Goal: Task Accomplishment & Management: Manage account settings

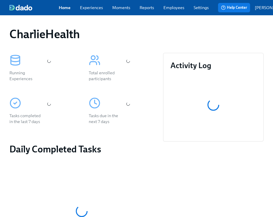
click at [180, 9] on link "Employees" at bounding box center [173, 8] width 21 height 6
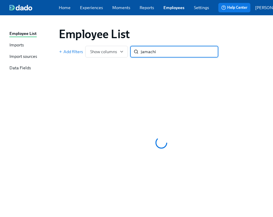
type input "jamachi"
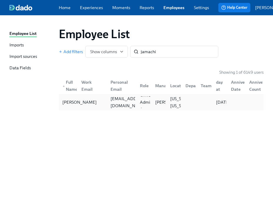
click at [70, 103] on div "[PERSON_NAME]" at bounding box center [79, 102] width 39 height 7
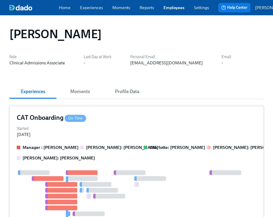
click at [72, 128] on div "Started [DATE]" at bounding box center [136, 130] width 239 height 13
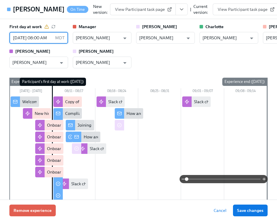
click at [41, 44] on input "[DATE] 08:00 AM" at bounding box center [30, 38] width 43 height 12
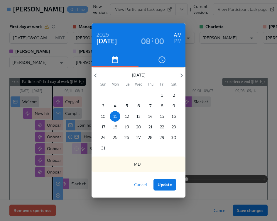
click at [115, 136] on p "25" at bounding box center [115, 138] width 4 height 6
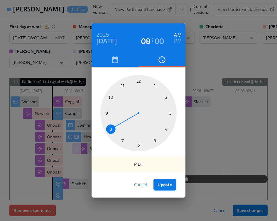
click at [164, 182] on span "Update" at bounding box center [165, 185] width 14 height 6
type input "[DATE] 08:00 AM"
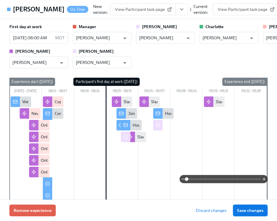
click at [248, 213] on span "Save changes" at bounding box center [250, 211] width 26 height 6
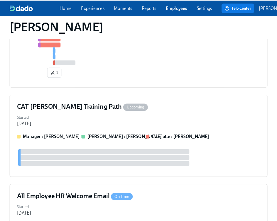
scroll to position [166, 0]
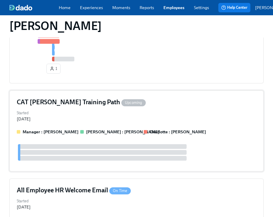
click at [66, 121] on div "Started [DATE]" at bounding box center [136, 115] width 239 height 13
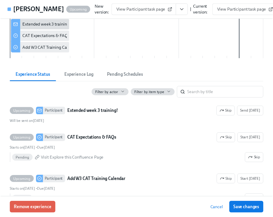
scroll to position [0, 0]
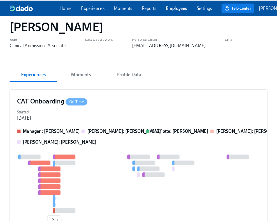
scroll to position [19, 0]
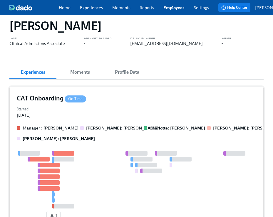
click at [94, 117] on div "Started [DATE]" at bounding box center [136, 111] width 239 height 13
